Goal: Find specific page/section: Find specific page/section

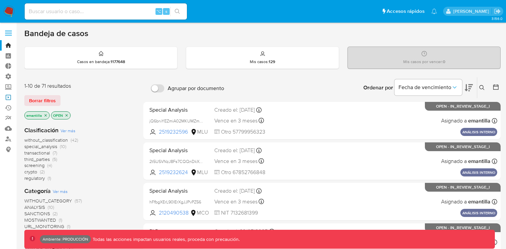
click at [8, 98] on link "Operaciones masivas" at bounding box center [40, 97] width 80 height 10
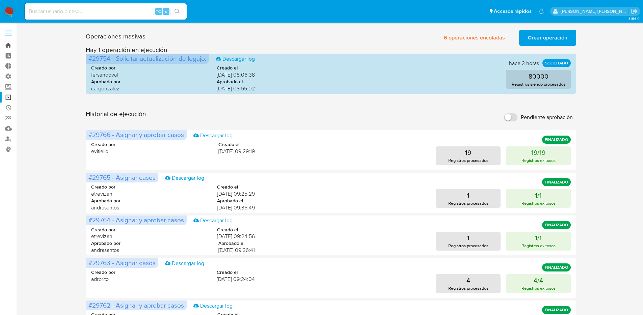
click at [6, 47] on link "Bandeja" at bounding box center [40, 45] width 80 height 10
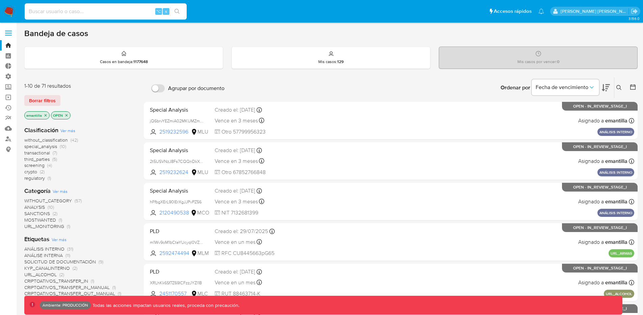
click at [93, 14] on input at bounding box center [106, 11] width 162 height 9
click at [619, 89] on icon at bounding box center [619, 87] width 5 height 5
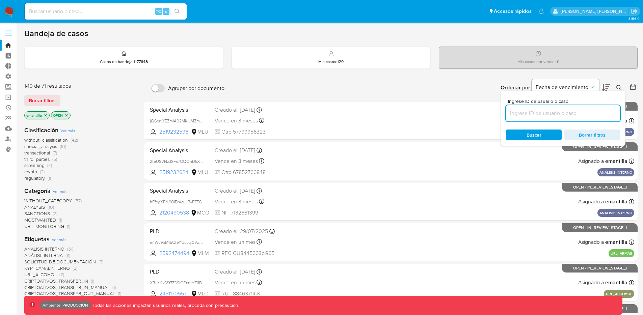
drag, startPoint x: 511, startPoint y: 116, endPoint x: 536, endPoint y: 116, distance: 25.7
click at [536, 116] on input at bounding box center [563, 113] width 114 height 9
click at [619, 87] on icon at bounding box center [619, 87] width 5 height 5
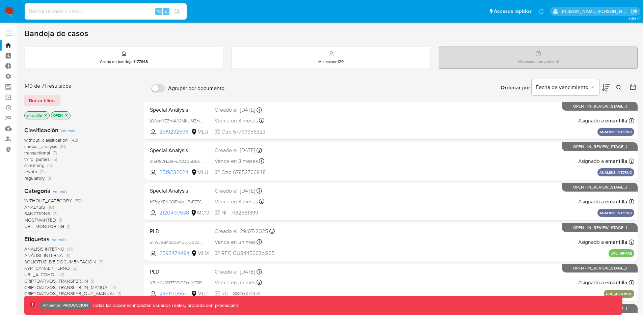
click at [85, 9] on input at bounding box center [106, 11] width 162 height 9
click at [88, 11] on input at bounding box center [106, 11] width 162 height 9
click at [621, 89] on icon at bounding box center [619, 87] width 5 height 5
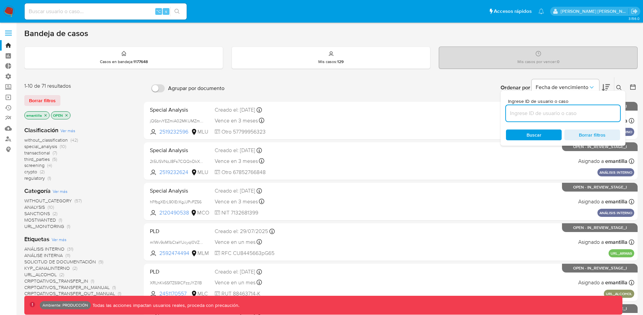
click at [572, 115] on input at bounding box center [563, 113] width 114 height 9
type input "elkinmantilla"
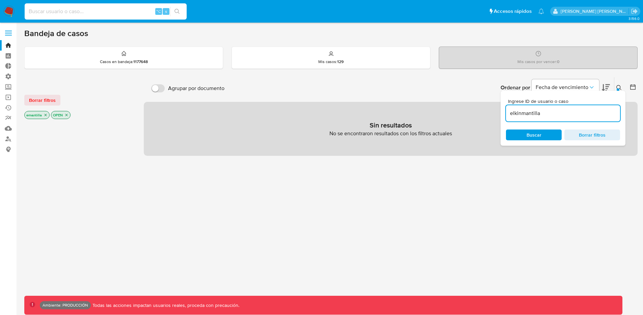
click at [123, 9] on input at bounding box center [106, 11] width 162 height 9
click at [120, 14] on input at bounding box center [106, 11] width 162 height 9
click at [120, 11] on input at bounding box center [106, 11] width 162 height 9
type input "elkinmantilla1@hotmail.com"
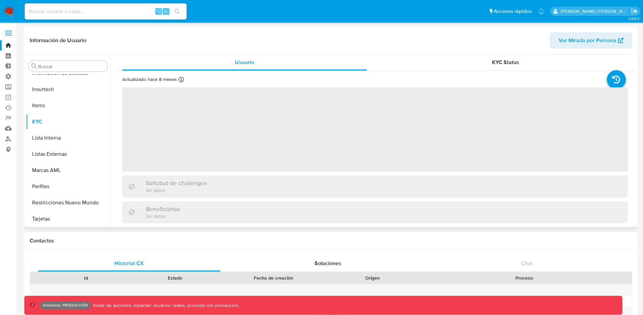
scroll to position [285, 0]
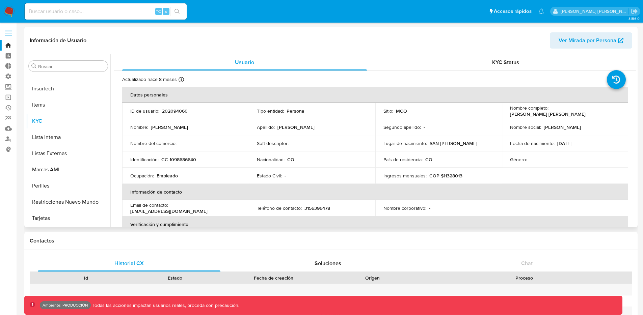
select select "10"
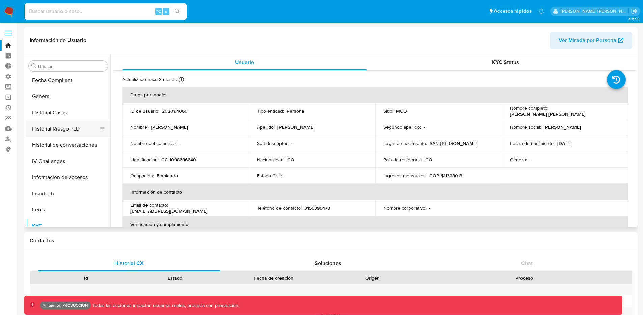
scroll to position [180, 0]
click at [58, 144] on button "Historial de conversaciones" at bounding box center [65, 145] width 79 height 16
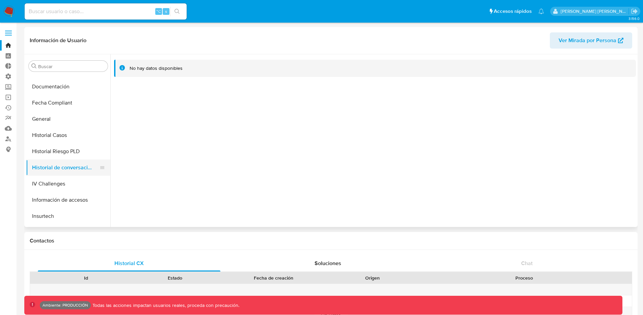
scroll to position [152, 0]
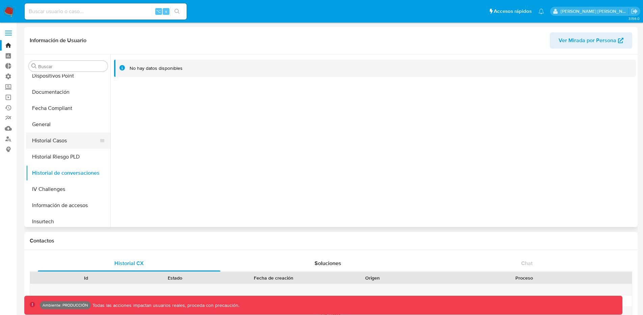
click at [58, 141] on button "Historial Casos" at bounding box center [65, 141] width 79 height 16
